Goal: Transaction & Acquisition: Purchase product/service

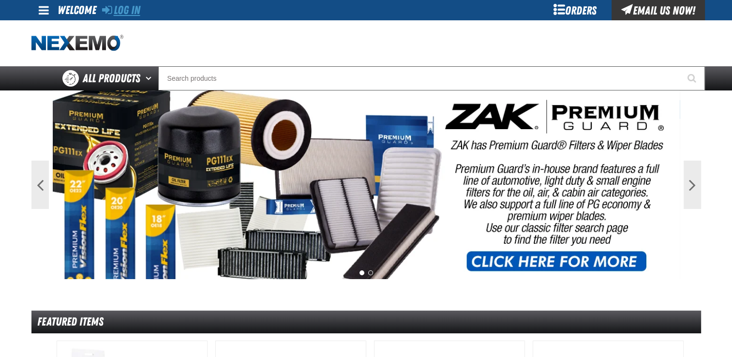
click at [130, 5] on link "Log In" at bounding box center [121, 10] width 38 height 14
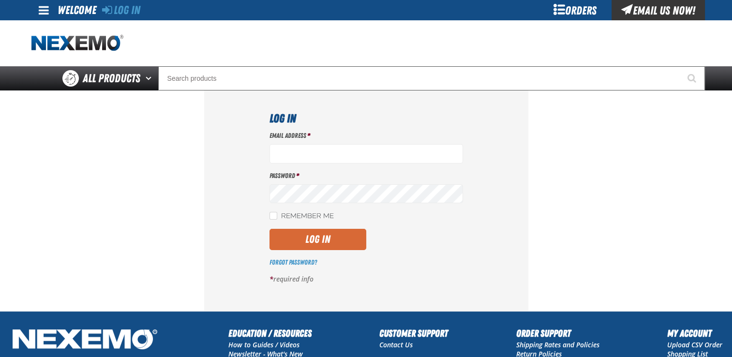
type input "jhalcomb01@vtaig.com"
click at [291, 240] on button "Log In" at bounding box center [318, 239] width 97 height 21
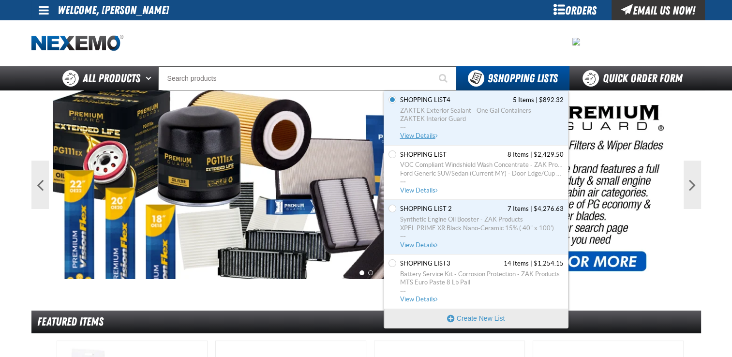
click at [441, 100] on span "Shopping List4" at bounding box center [425, 100] width 50 height 9
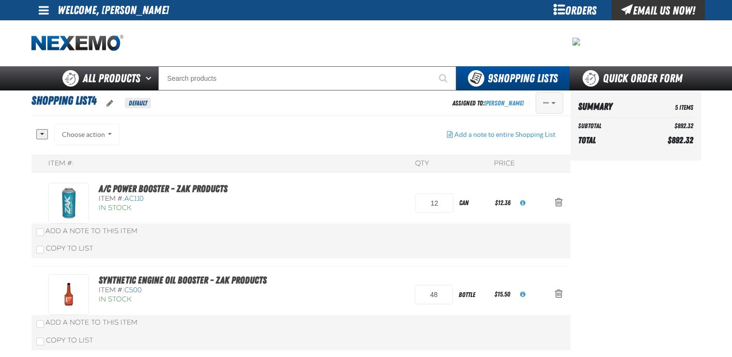
click at [552, 104] on span "Actions of Shopping List4" at bounding box center [554, 103] width 4 height 7
click at [389, 96] on h1 "Shopping List4 Default" at bounding box center [241, 103] width 421 height 22
click at [107, 134] on div "Choose action Add to Quick Order (Jul 10, 2018, 10:55 AM) Add to Quick Lube Add…" at bounding box center [87, 134] width 66 height 21
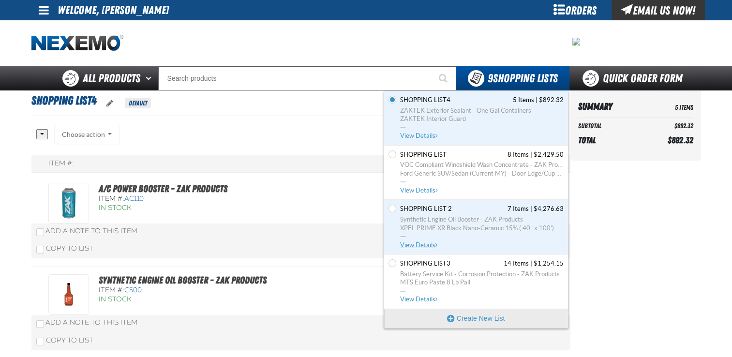
click at [414, 207] on span "Shopping List 2" at bounding box center [426, 209] width 52 height 9
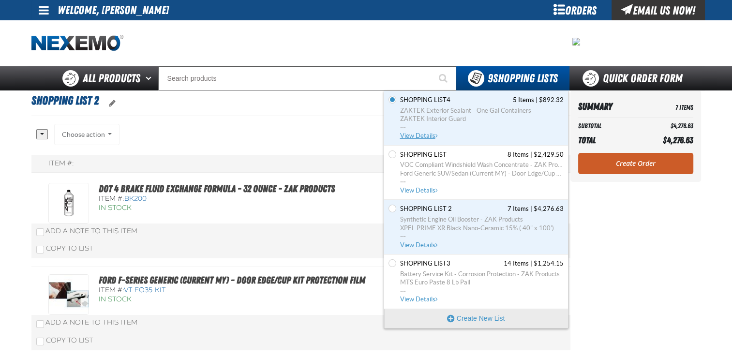
click at [427, 102] on span "Shopping List4" at bounding box center [425, 100] width 50 height 9
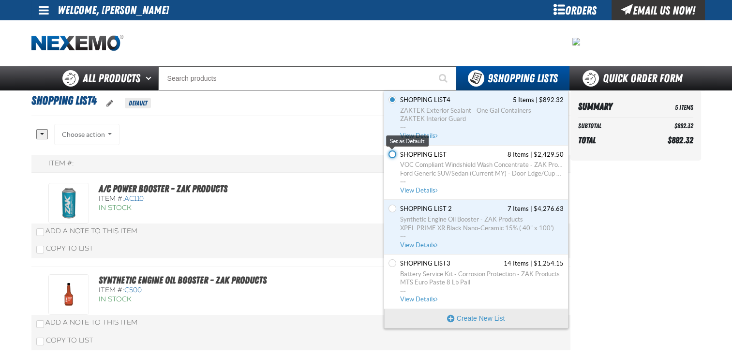
click at [392, 154] on input "Set the Shopping List as Default" at bounding box center [393, 155] width 8 height 8
radio input "true"
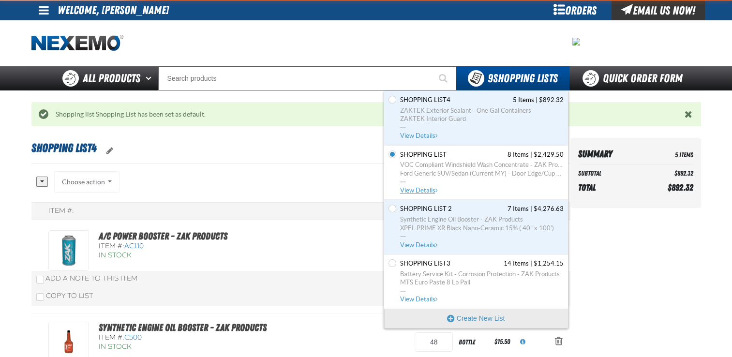
click at [416, 152] on span "Shopping List" at bounding box center [423, 155] width 46 height 9
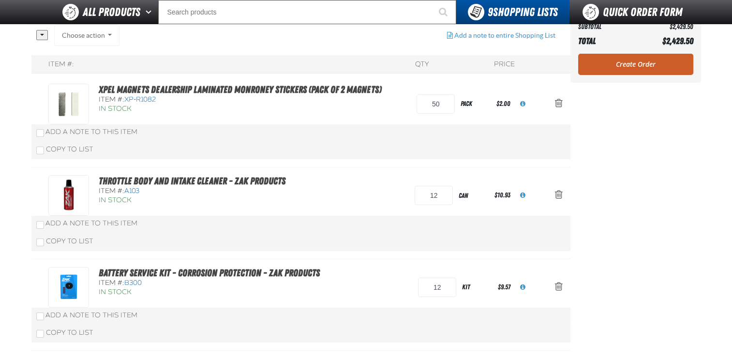
scroll to position [77, 0]
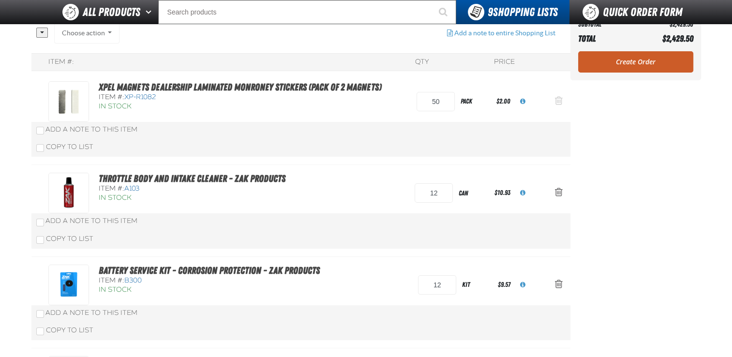
click at [555, 104] on span "Action Remove XPEL Magnets Dealership Laminated Monroney Stickers (Pack of 2 Ma…" at bounding box center [559, 101] width 8 height 10
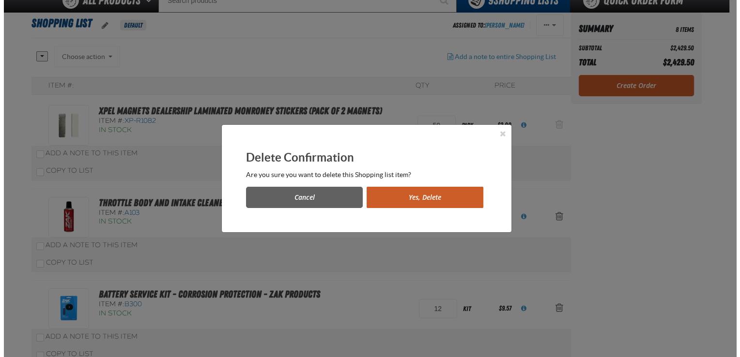
scroll to position [0, 0]
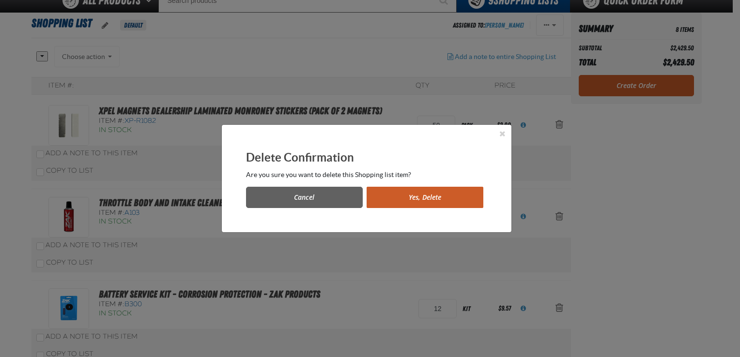
click at [420, 196] on button "Yes, Delete" at bounding box center [424, 197] width 117 height 21
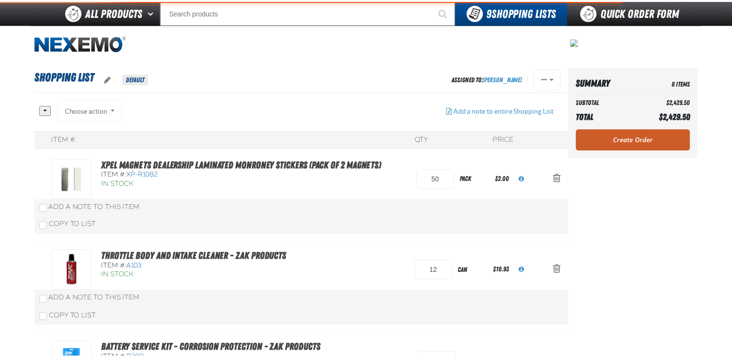
scroll to position [77, 0]
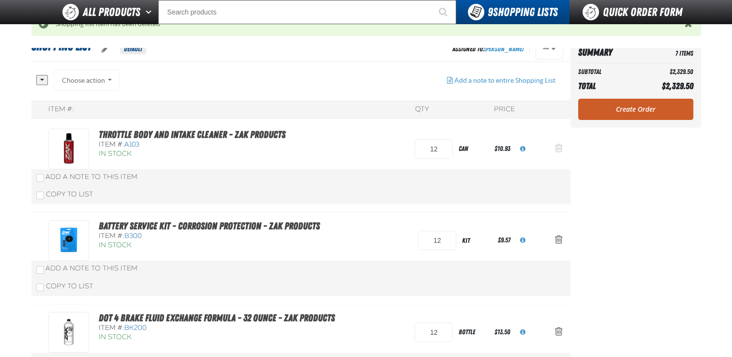
click at [561, 152] on span "Action Remove Throttle Body and Intake Cleaner - ZAK Products from Shopping List" at bounding box center [559, 148] width 8 height 10
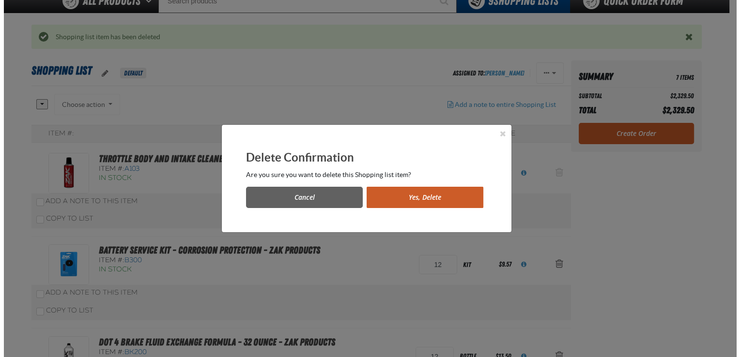
scroll to position [0, 0]
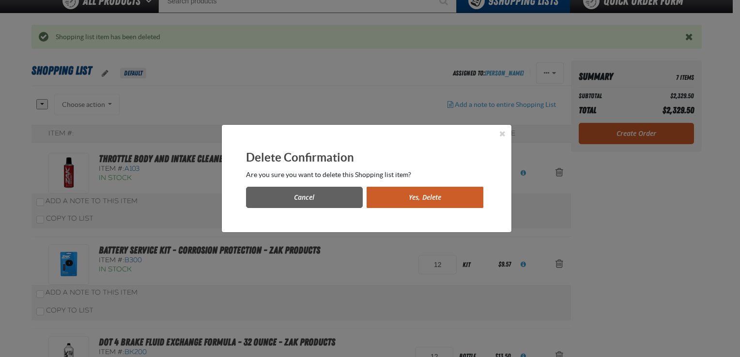
click at [421, 197] on button "Yes, Delete" at bounding box center [424, 197] width 117 height 21
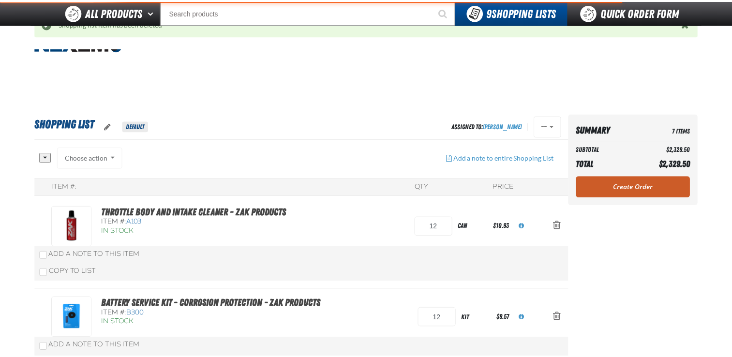
scroll to position [77, 0]
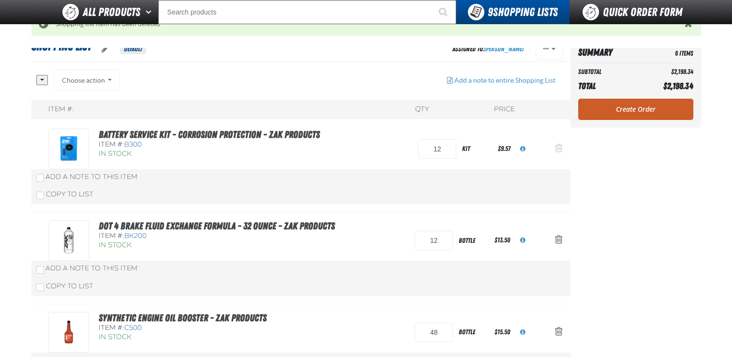
click at [556, 149] on span "Action Remove Battery Service Kit - Corrosion Protection - ZAK Products from Sh…" at bounding box center [559, 148] width 8 height 10
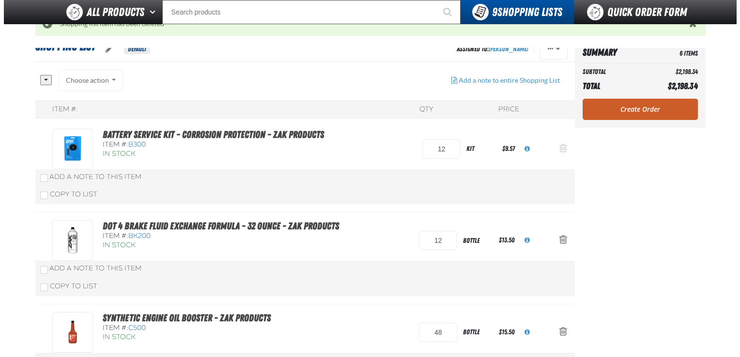
scroll to position [0, 0]
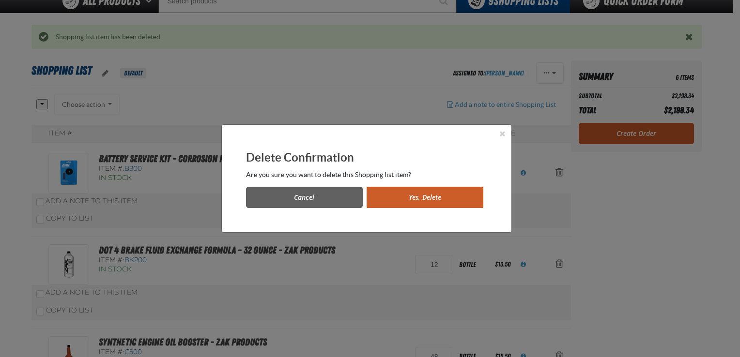
click at [394, 193] on button "Yes, Delete" at bounding box center [424, 197] width 117 height 21
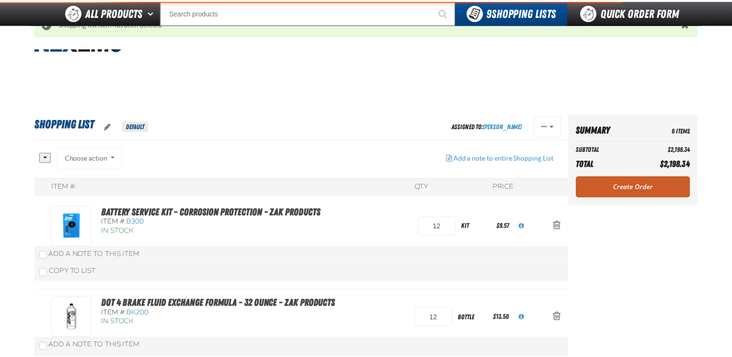
scroll to position [77, 0]
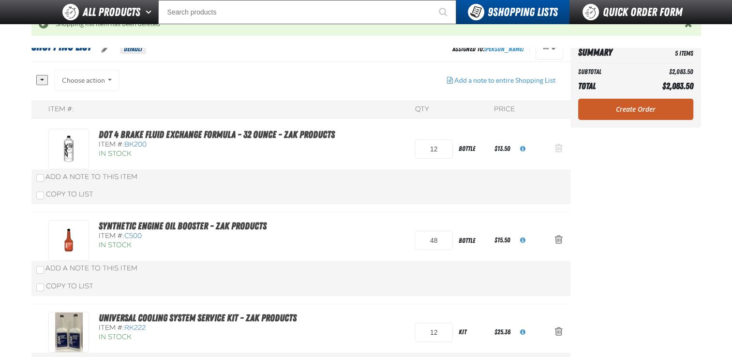
click at [563, 144] on button "Action Remove DOT 4 Brake Fluid Exchange Formula - 32 Ounce - ZAK Products from…" at bounding box center [558, 148] width 23 height 21
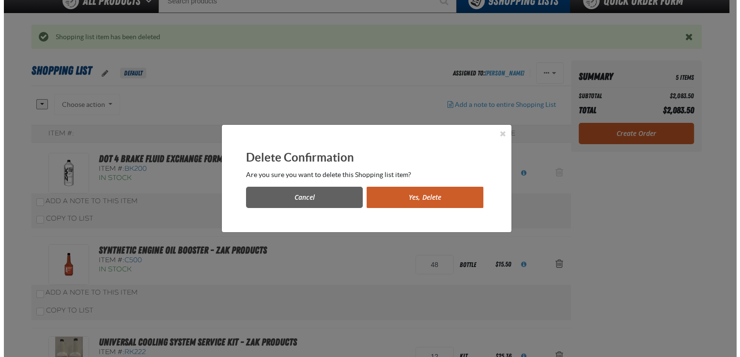
scroll to position [0, 0]
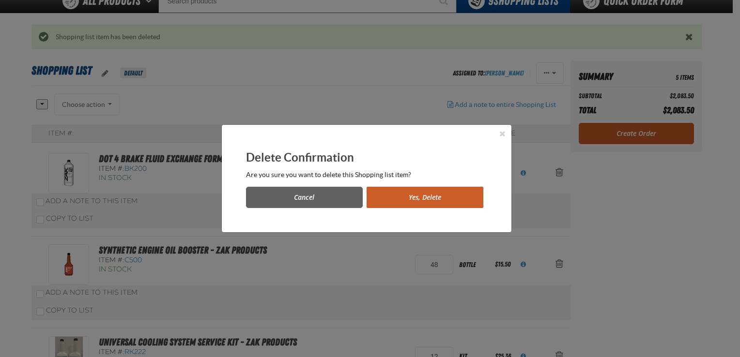
click at [393, 194] on button "Yes, Delete" at bounding box center [424, 197] width 117 height 21
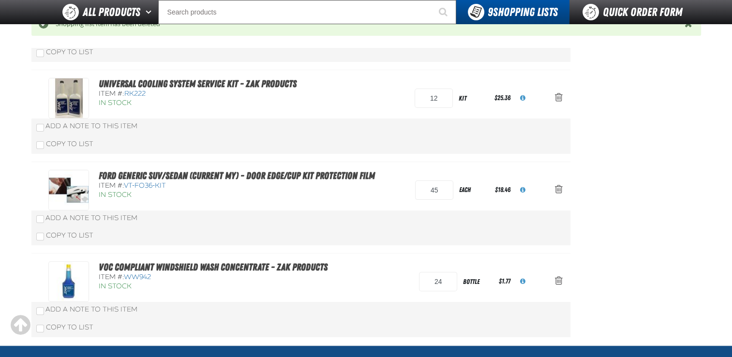
scroll to position [220, 0]
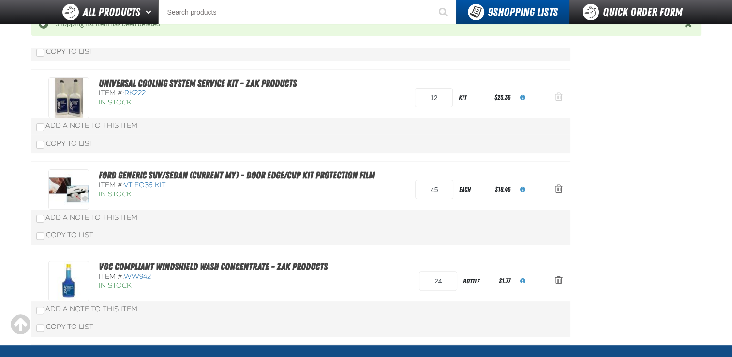
click at [558, 95] on span "Action Remove Universal Cooling System Service Kit - ZAK Products from Shopping…" at bounding box center [559, 97] width 8 height 10
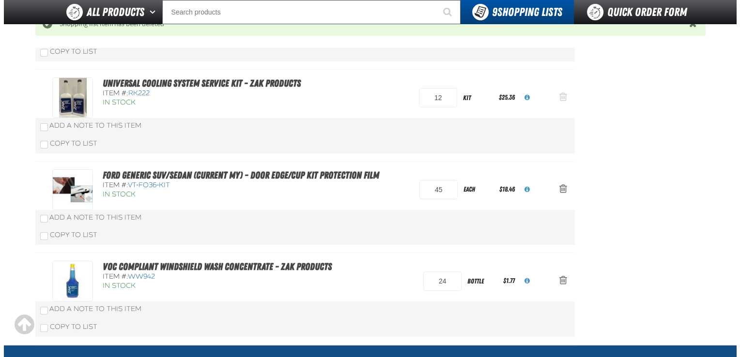
scroll to position [0, 0]
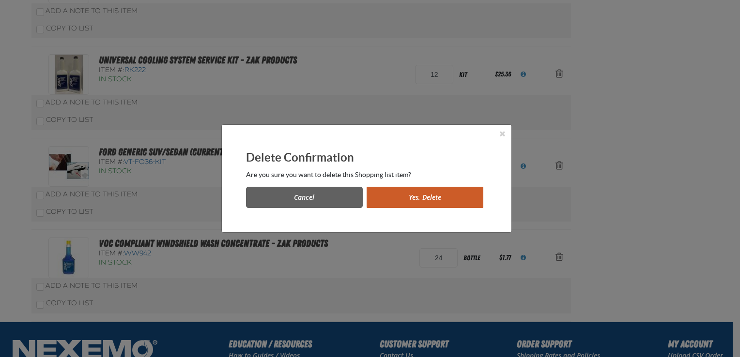
click at [398, 198] on button "Yes, Delete" at bounding box center [424, 197] width 117 height 21
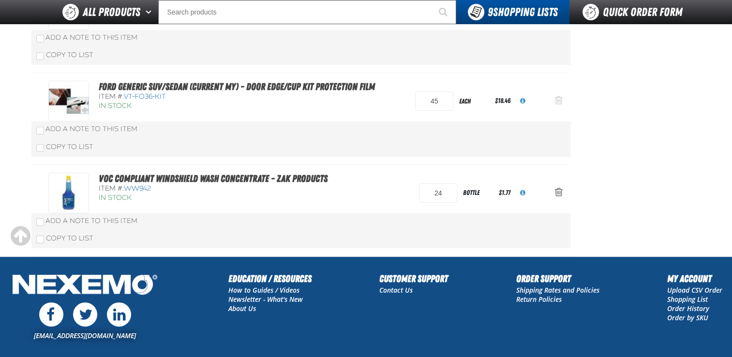
scroll to position [122, 0]
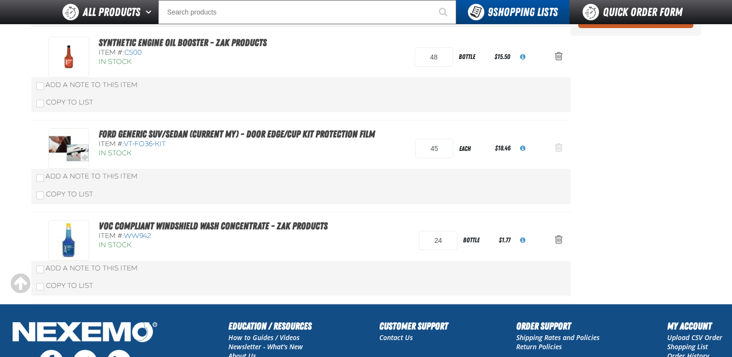
click at [556, 149] on span "Action Remove Ford Generic SUV/Sedan (Current MY) - Door Edge/Cup Kit Protectio…" at bounding box center [559, 148] width 8 height 10
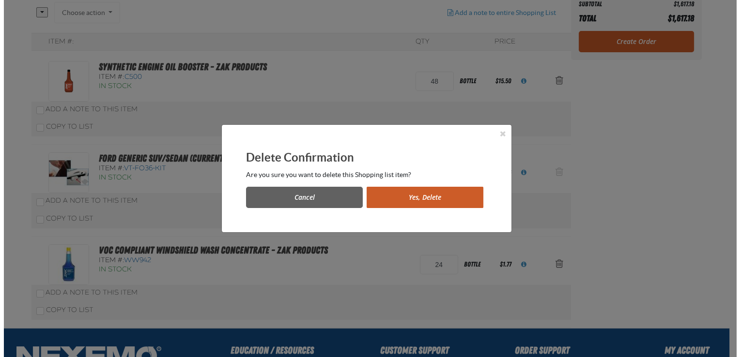
scroll to position [0, 0]
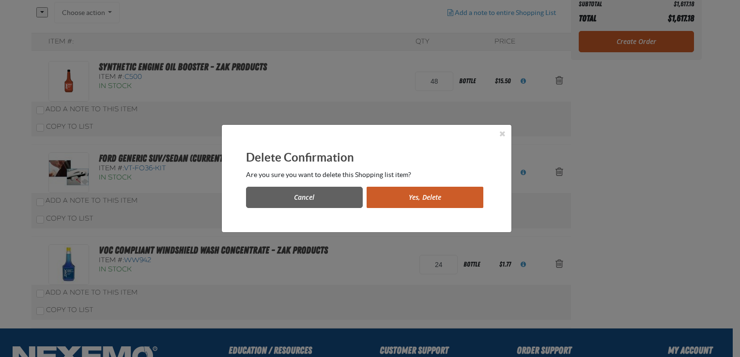
click at [430, 197] on button "Yes, Delete" at bounding box center [424, 197] width 117 height 21
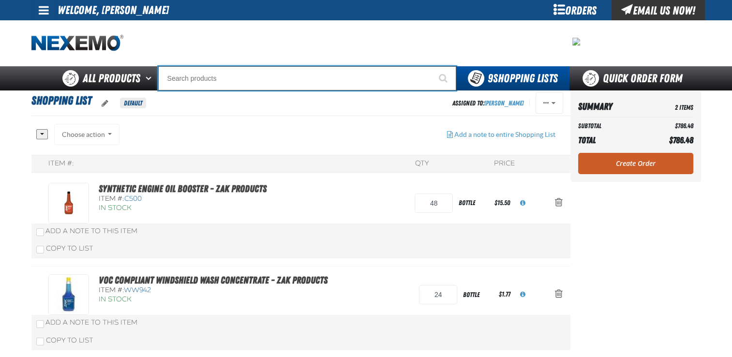
click at [297, 74] on input "Search" at bounding box center [307, 78] width 298 height 24
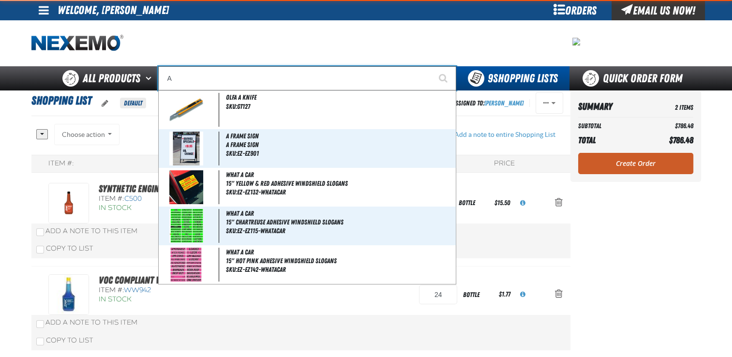
type input "AC"
type input "AC Power Booster - ZAK Products"
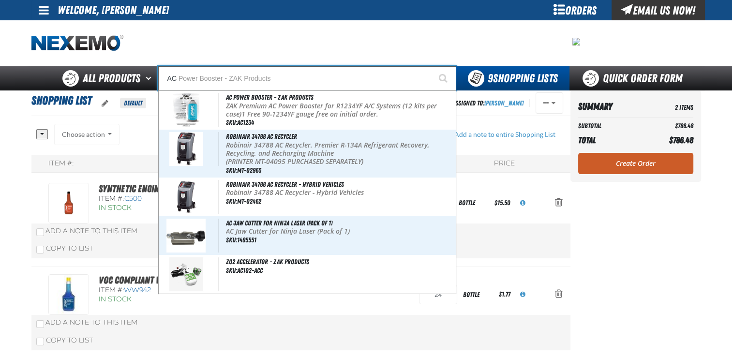
type input "AC"
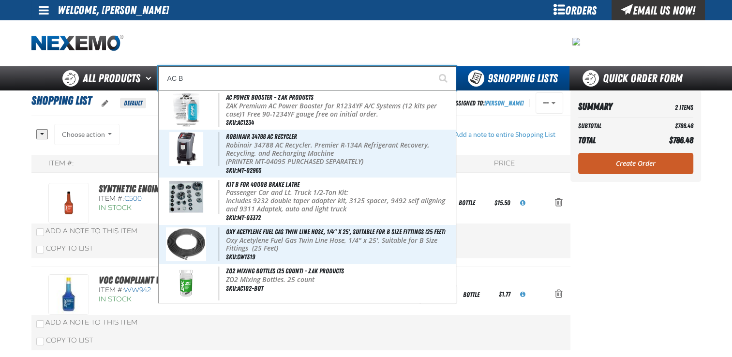
type input "AC"
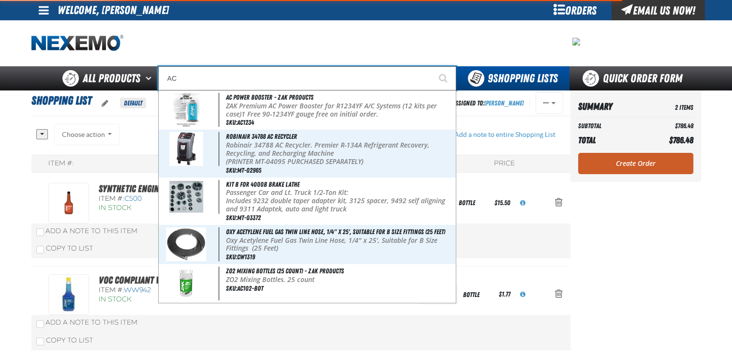
type input "AC Power Booster - ZAK Products"
type input "AC"
click at [432, 66] on button "Start Searching" at bounding box center [444, 78] width 24 height 24
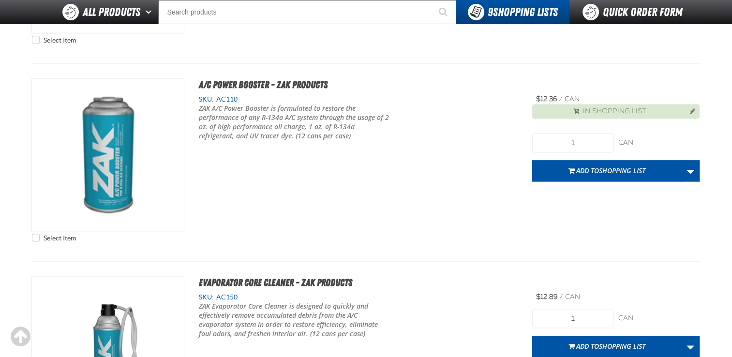
scroll to position [1273, 0]
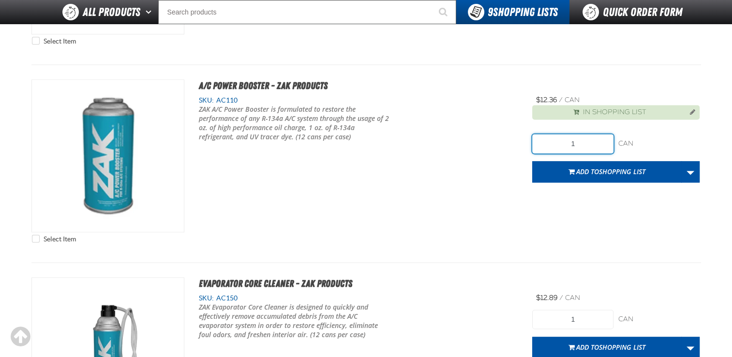
click at [594, 147] on input "1" at bounding box center [572, 143] width 81 height 19
type input "12"
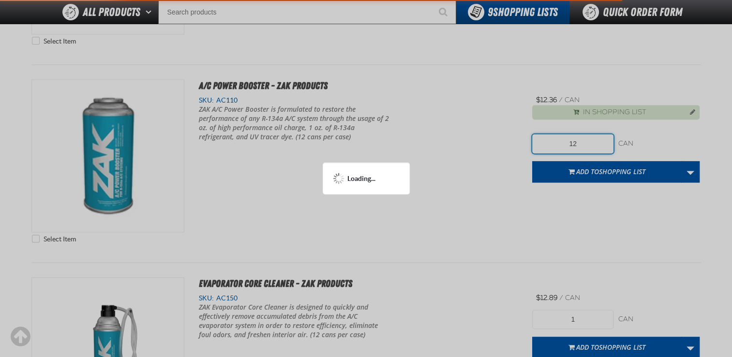
scroll to position [1320, 0]
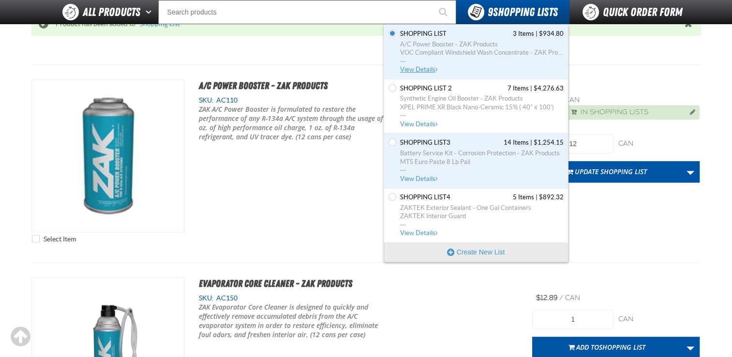
click at [419, 36] on span "Shopping List" at bounding box center [423, 34] width 46 height 9
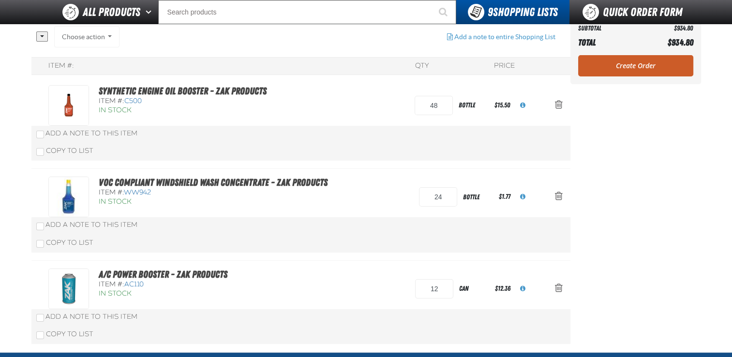
scroll to position [68, 0]
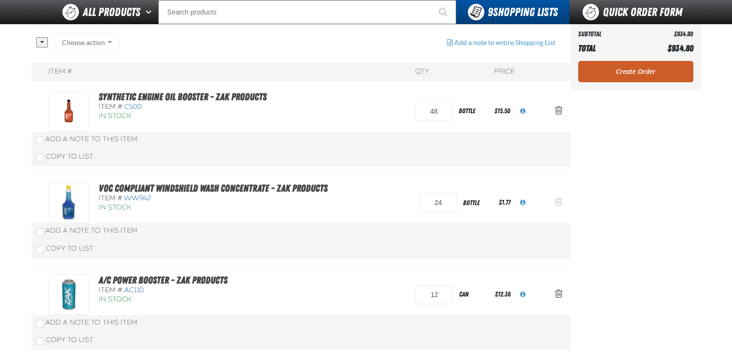
click at [557, 203] on span "Action Remove VOC Compliant Windshield Wash Concentrate - ZAK Products from Sho…" at bounding box center [559, 202] width 8 height 10
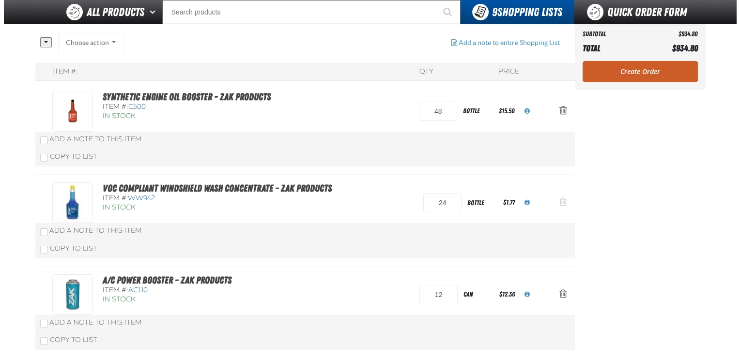
scroll to position [0, 0]
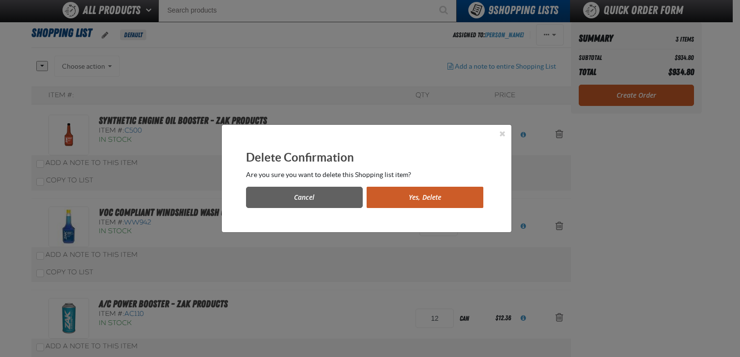
click at [439, 195] on button "Yes, Delete" at bounding box center [424, 197] width 117 height 21
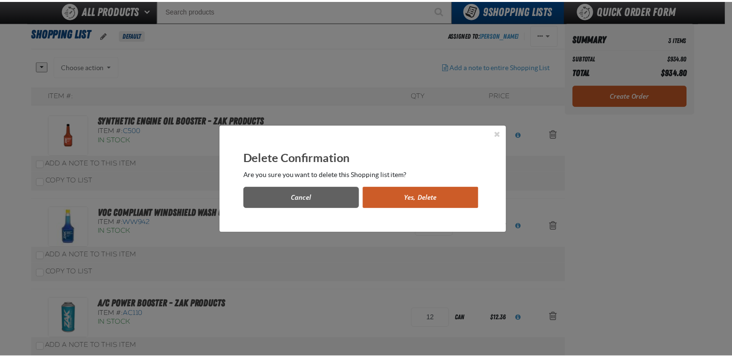
scroll to position [68, 0]
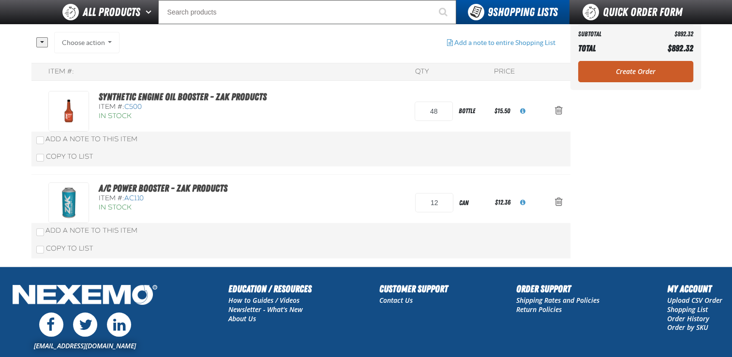
click at [635, 120] on aside "Summary 2 Items Subtotal $892.32 Total $892.32 Loading... Create Order" at bounding box center [636, 133] width 131 height 268
click at [635, 80] on link "Create Order" at bounding box center [635, 71] width 115 height 21
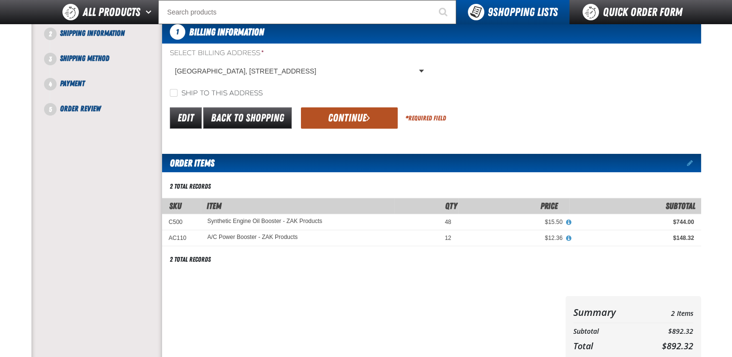
scroll to position [81, 0]
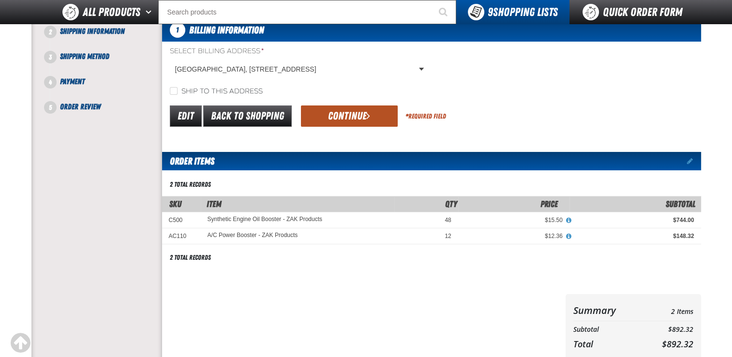
click at [355, 117] on button "Continue" at bounding box center [349, 116] width 97 height 21
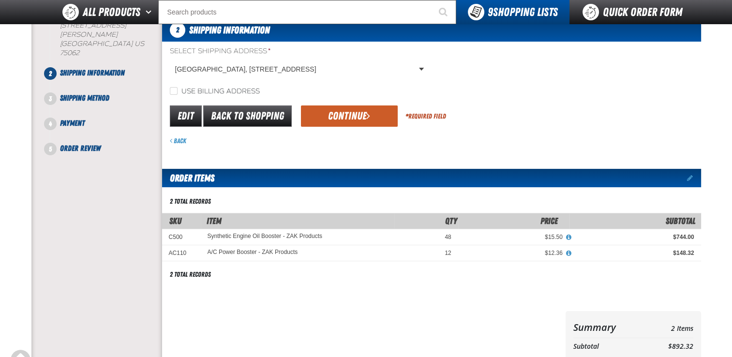
click at [355, 117] on button "Continue" at bounding box center [349, 116] width 97 height 21
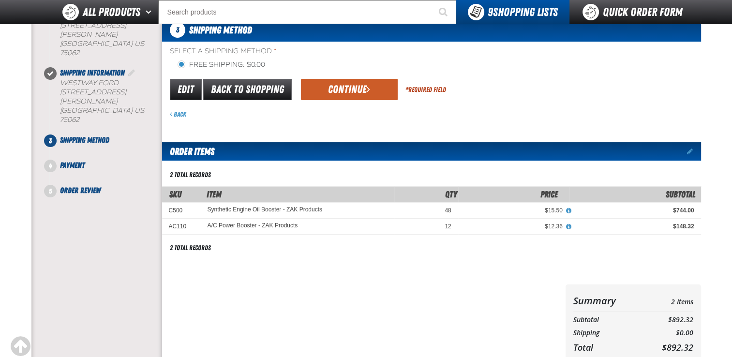
click at [355, 117] on div "Back" at bounding box center [435, 114] width 531 height 9
click at [360, 88] on button "Continue" at bounding box center [349, 89] width 97 height 21
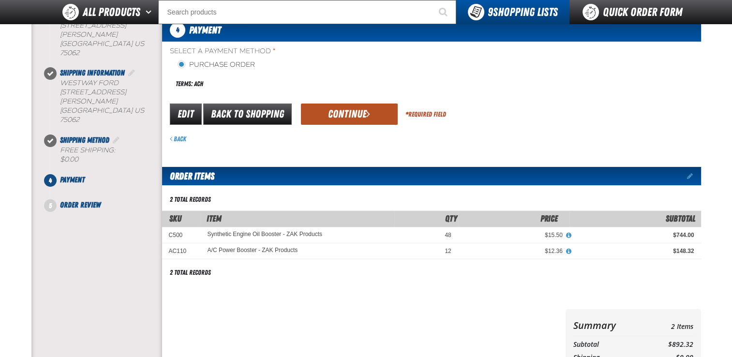
click at [354, 109] on button "Continue" at bounding box center [349, 114] width 97 height 21
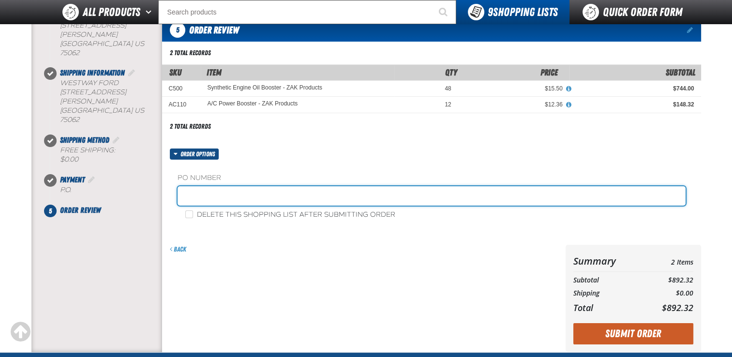
click at [182, 193] on input "text" at bounding box center [432, 195] width 508 height 19
type input "Z0811"
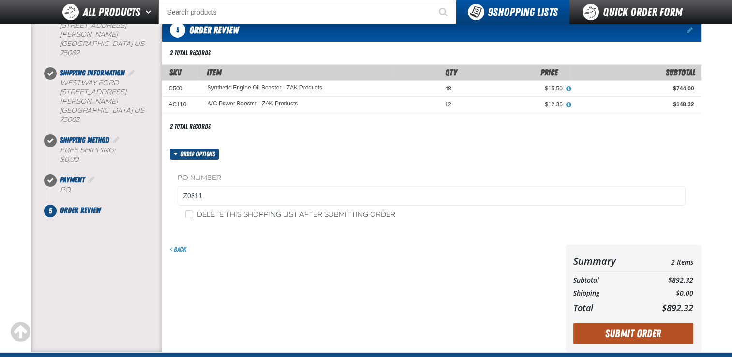
click at [612, 334] on button "Submit Order" at bounding box center [634, 333] width 120 height 21
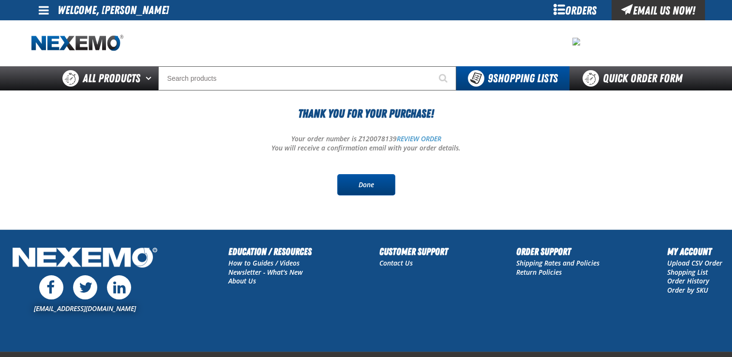
click at [368, 179] on link "Done" at bounding box center [366, 184] width 58 height 21
